Goal: Navigation & Orientation: Find specific page/section

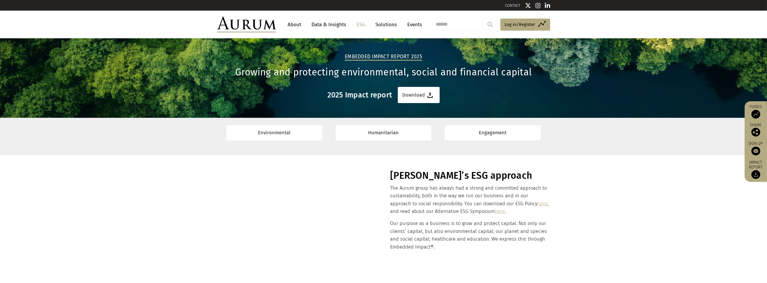
click at [295, 25] on link "About" at bounding box center [294, 24] width 19 height 11
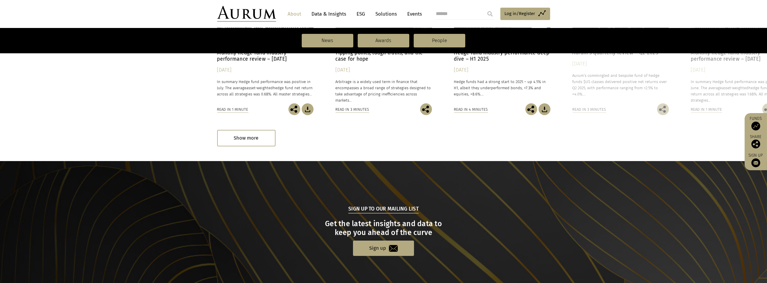
scroll to position [595, 0]
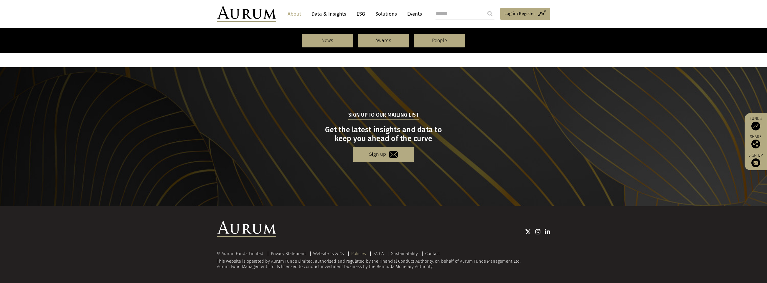
click at [360, 251] on link "Policies" at bounding box center [358, 253] width 15 height 5
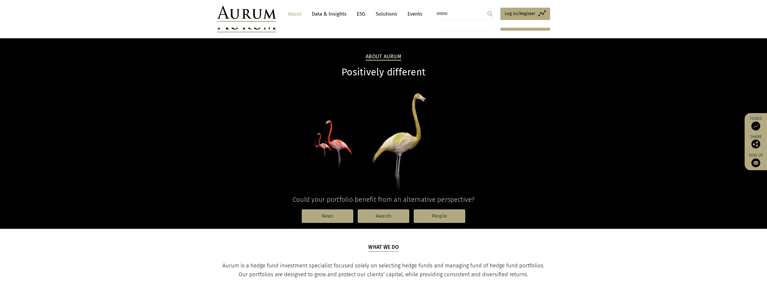
scroll to position [595, 0]
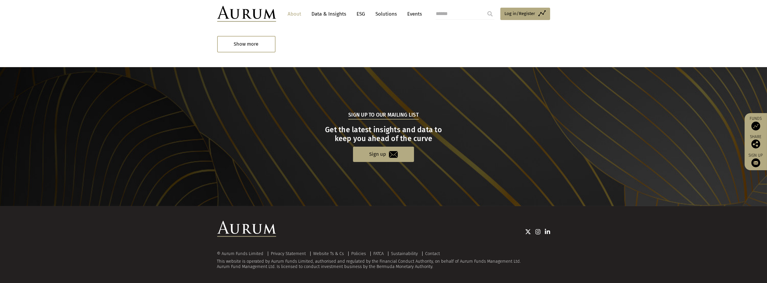
click at [362, 13] on link "ESG" at bounding box center [361, 14] width 14 height 11
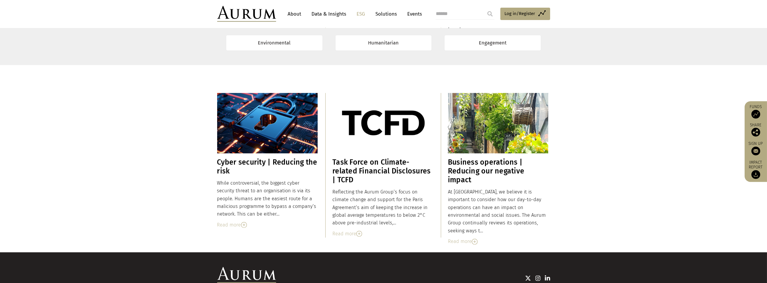
scroll to position [3553, 0]
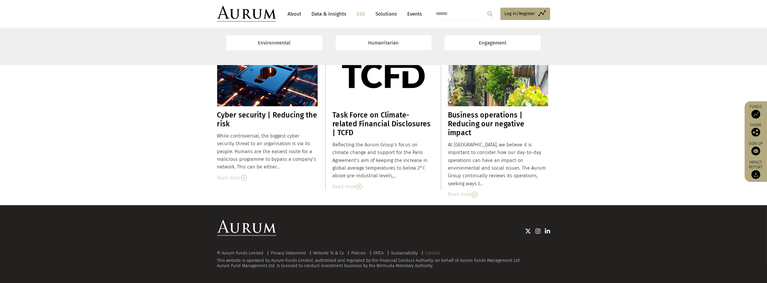
click at [435, 252] on link "Contact" at bounding box center [432, 252] width 15 height 5
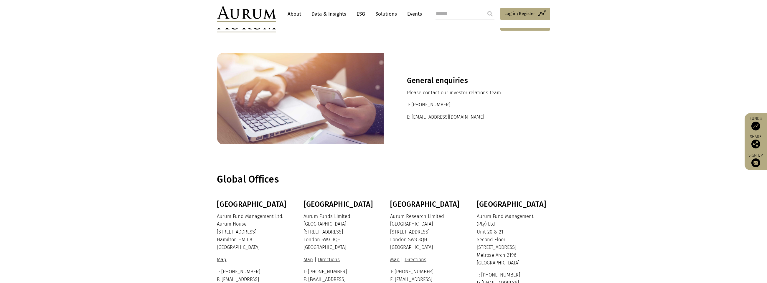
scroll to position [97, 0]
